Goal: Navigation & Orientation: Find specific page/section

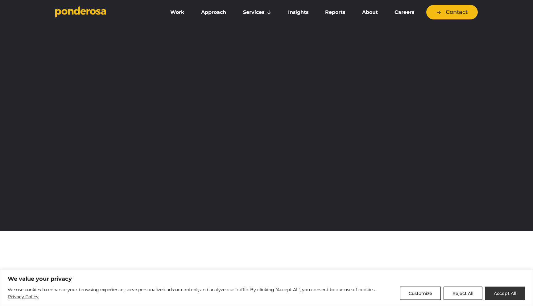
click at [505, 292] on button "Accept All" at bounding box center [504, 293] width 40 height 14
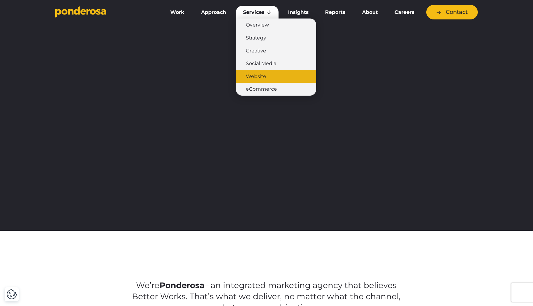
click at [255, 77] on link "Website" at bounding box center [276, 76] width 80 height 13
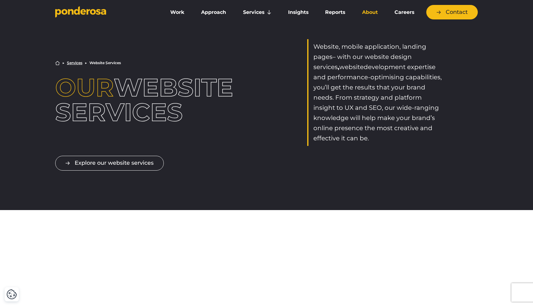
click at [369, 12] on link "About" at bounding box center [369, 12] width 30 height 13
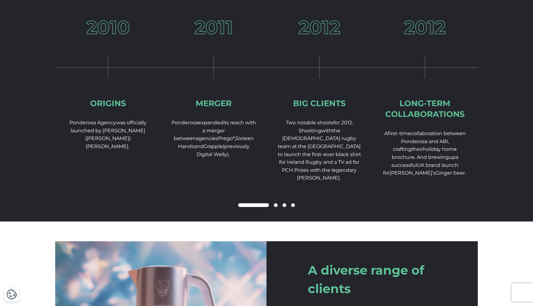
scroll to position [941, 0]
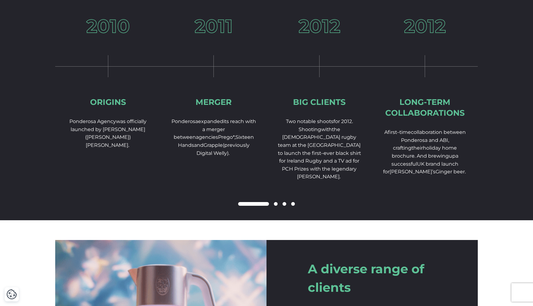
click at [276, 206] on span at bounding box center [276, 204] width 4 height 4
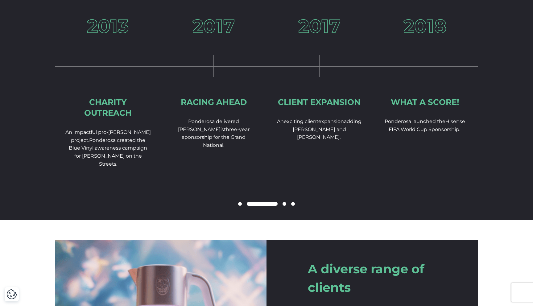
click at [284, 206] on span at bounding box center [284, 204] width 4 height 4
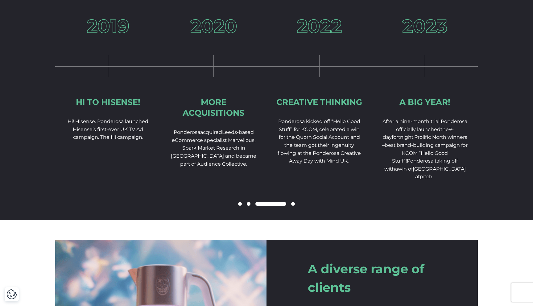
click at [295, 208] on div at bounding box center [266, 203] width 422 height 7
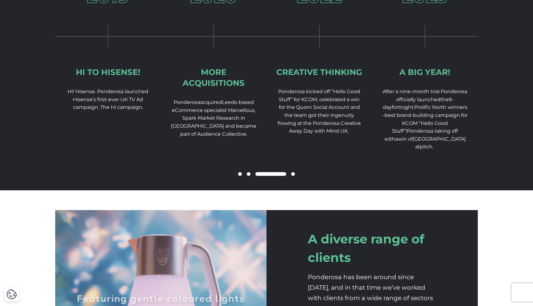
scroll to position [969, 0]
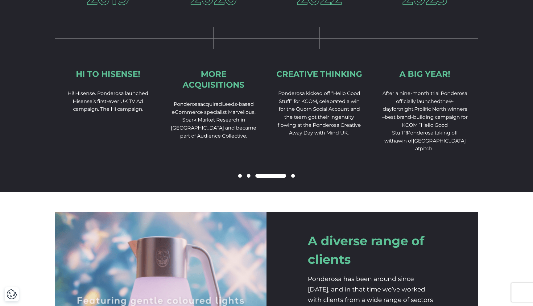
click at [293, 178] on span at bounding box center [293, 176] width 4 height 4
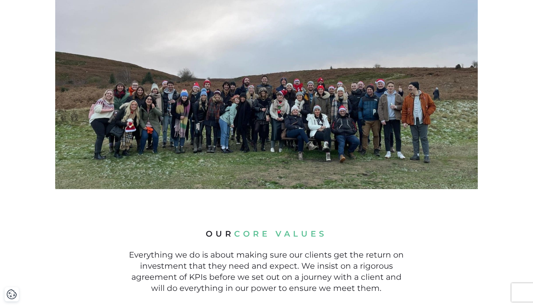
scroll to position [0, 0]
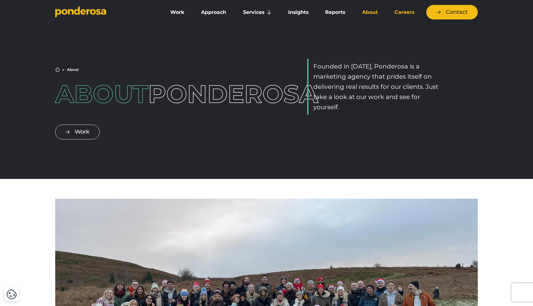
click at [404, 11] on link "Careers" at bounding box center [404, 12] width 34 height 13
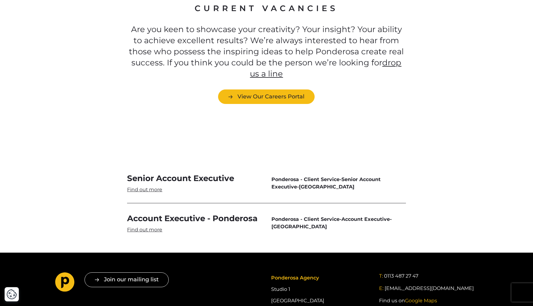
scroll to position [1740, 0]
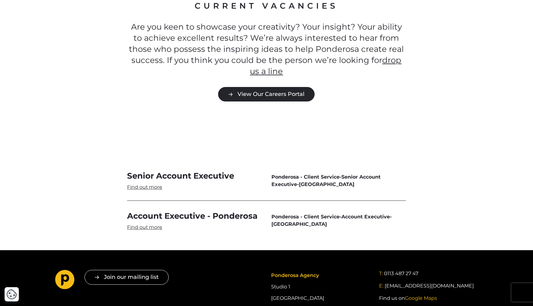
click at [264, 87] on link "View Our Careers Portal" at bounding box center [266, 94] width 96 height 14
